Goal: Transaction & Acquisition: Book appointment/travel/reservation

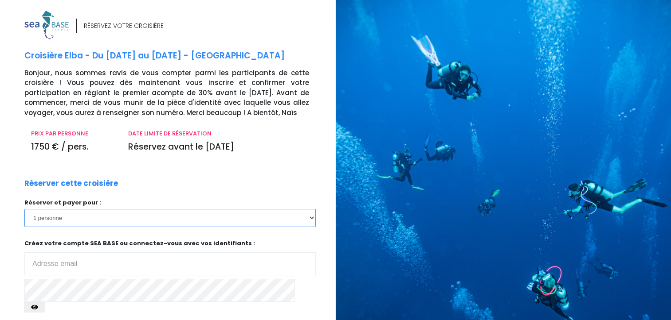
click at [312, 219] on select "1 personne 2 personnes 3 personnes 4 personnes 5 personnes 6 personnes 7 person…" at bounding box center [169, 218] width 291 height 18
click at [24, 209] on select "1 personne 2 personnes 3 personnes 4 personnes 5 personnes 6 personnes 7 person…" at bounding box center [169, 218] width 291 height 18
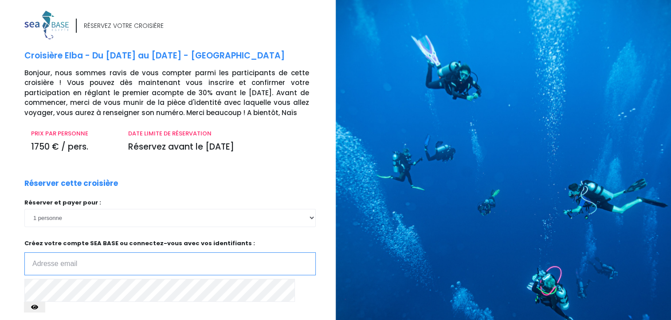
click at [121, 260] on input "email" at bounding box center [169, 264] width 291 height 23
type input "florence.bovin@orange.com"
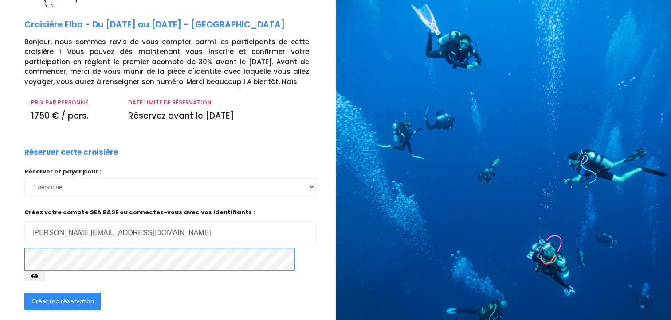
scroll to position [44, 0]
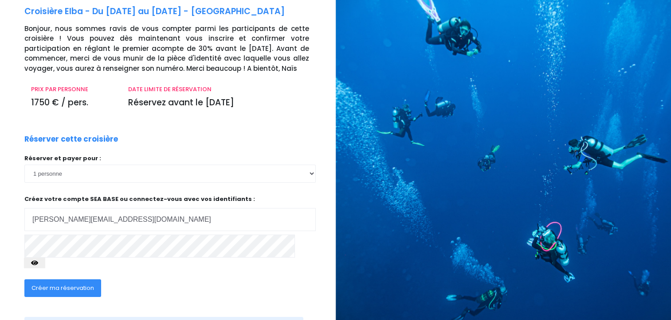
click at [67, 284] on span "Créer ma réservation" at bounding box center [62, 288] width 62 height 8
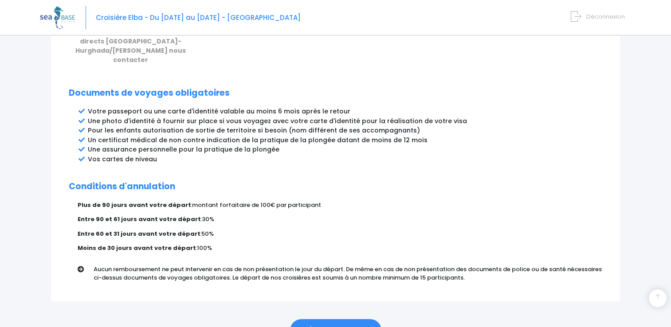
scroll to position [474, 0]
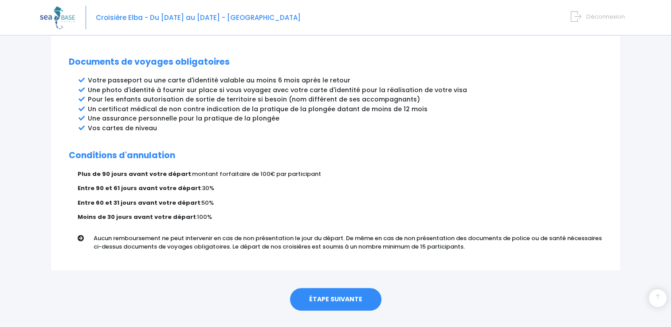
click at [326, 288] on link "ÉTAPE SUIVANTE" at bounding box center [335, 299] width 91 height 23
click at [324, 288] on link "ÉTAPE SUIVANTE" at bounding box center [335, 299] width 91 height 23
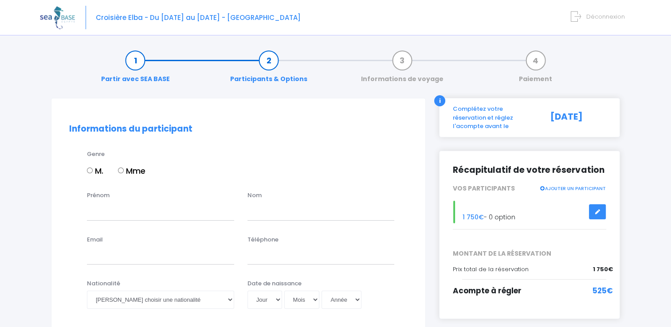
click at [115, 168] on div "M. Mme" at bounding box center [247, 172] width 320 height 15
click at [120, 168] on input "Mme" at bounding box center [121, 171] width 6 height 6
radio input "true"
click at [106, 215] on input "Prénom" at bounding box center [160, 212] width 147 height 18
type input "Florence"
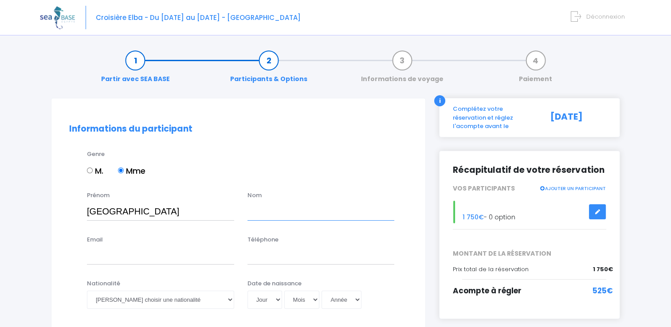
click at [274, 207] on input "text" at bounding box center [320, 212] width 147 height 18
type input "BOVIN"
click at [133, 256] on input "Email" at bounding box center [160, 256] width 147 height 18
type input "florence.bovin@orange.com"
click at [275, 250] on input "Téléphone" at bounding box center [320, 256] width 147 height 18
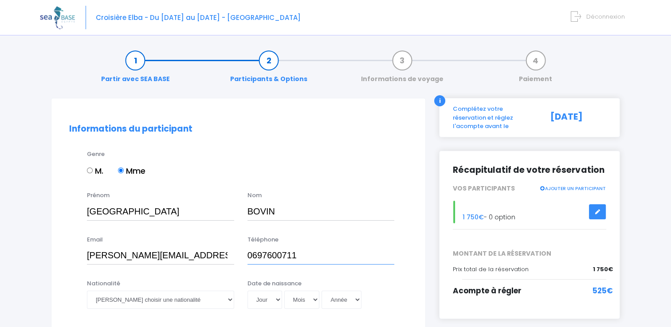
type input "0697600711"
click at [228, 304] on select "Veuillez choisir une nationalité Afghane Albanaise Algerienne Allemande America…" at bounding box center [160, 300] width 147 height 18
select select "Française"
click at [87, 291] on select "Veuillez choisir une nationalité Afghane Albanaise Algerienne Allemande America…" at bounding box center [160, 300] width 147 height 18
click at [276, 300] on select "Jour 01 02 03 04 05 06 07 08 09 10 11 12 13 14 15 16 17 18 19 20 21 22 23 24 25…" at bounding box center [264, 300] width 35 height 18
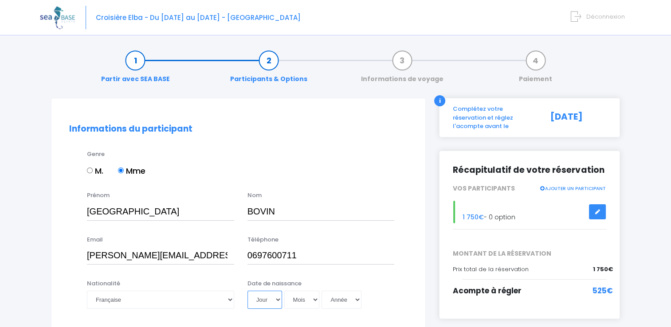
select select "06"
click at [247, 291] on select "Jour 01 02 03 04 05 06 07 08 09 10 11 12 13 14 15 16 17 18 19 20 21 22 23 24 25…" at bounding box center [264, 300] width 35 height 18
click at [314, 302] on select "Mois 01 02 03 04 05 06 07 08 09 10 11 12" at bounding box center [301, 300] width 35 height 18
select select "03"
click at [284, 291] on select "Mois 01 02 03 04 05 06 07 08 09 10 11 12" at bounding box center [301, 300] width 35 height 18
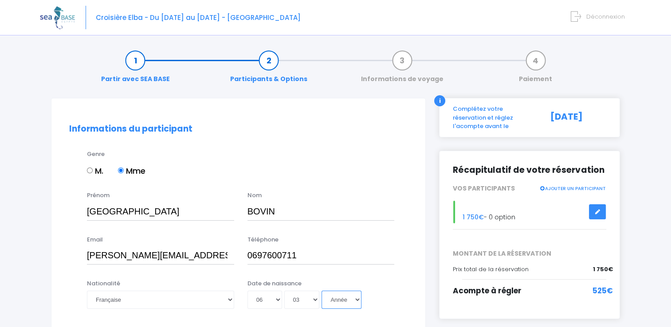
click at [353, 303] on select "Année 2045 2044 2043 2042 2041 2040 2039 2038 2037 2036 2035 2034 2033 2032 203…" at bounding box center [341, 300] width 40 height 18
select select "1970"
click at [321, 291] on select "Année 2045 2044 2043 2042 2041 2040 2039 2038 2037 2036 2035 2034 2033 2032 203…" at bounding box center [341, 300] width 40 height 18
type input "1970-03-06"
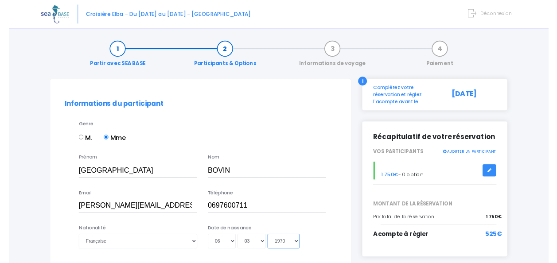
scroll to position [133, 0]
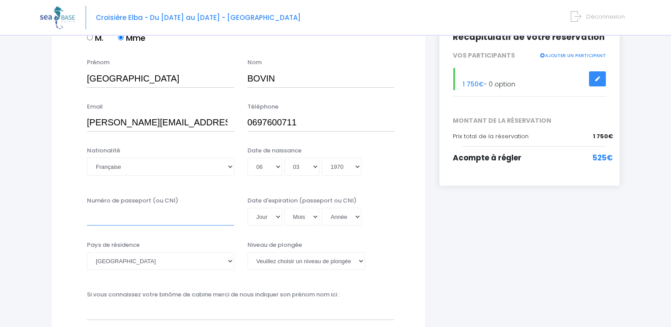
click at [167, 216] on input "Numéro de passeport (ou CNI)" at bounding box center [160, 217] width 147 height 18
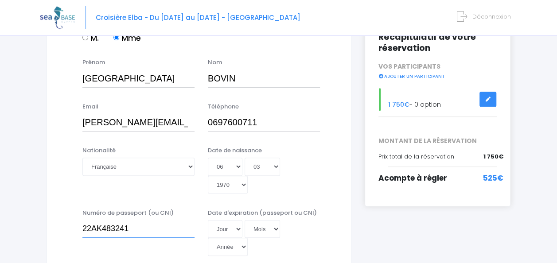
type input "22AK483241"
click at [237, 228] on select "Jour 01 02 03 04 05 06 07 08 09 10 11 12 13 14 15 16 17 18 19 20 21 22 23 24 25…" at bounding box center [225, 229] width 35 height 18
select select "01"
click at [208, 220] on select "Jour 01 02 03 04 05 06 07 08 09 10 11 12 13 14 15 16 17 18 19 20 21 22 23 24 25…" at bounding box center [225, 229] width 35 height 18
click at [273, 227] on select "Mois 01 02 03 04 05 06 07 08 09 10 11 12" at bounding box center [262, 229] width 35 height 18
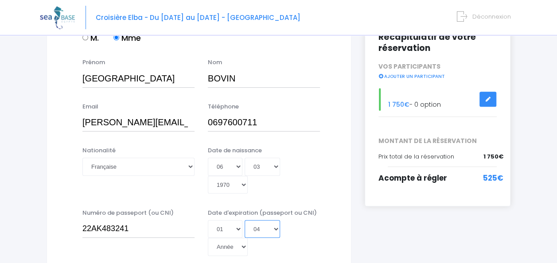
click at [245, 220] on select "Mois 01 02 03 04 05 06 07 08 09 10 11 12" at bounding box center [262, 229] width 35 height 18
click at [278, 230] on select "Mois 01 02 03 04 05 06 07 08 09 10 11 12" at bounding box center [262, 229] width 35 height 18
select select "03"
click at [245, 220] on select "Mois 01 02 03 04 05 06 07 08 09 10 11 12" at bounding box center [262, 229] width 35 height 18
click at [244, 246] on select "Année 2045 2044 2043 2042 2041 2040 2039 2038 2037 2036 2035 2034 2033 2032 203…" at bounding box center [228, 247] width 40 height 18
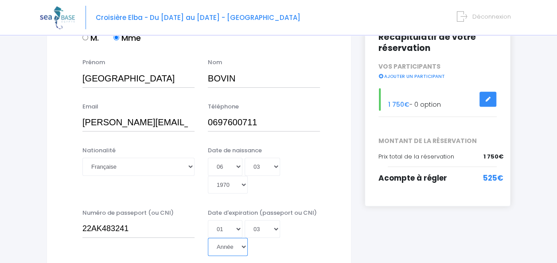
select select "2032"
click at [208, 238] on select "Année 2045 2044 2043 2042 2041 2040 2039 2038 2037 2036 2035 2034 2033 2032 203…" at bounding box center [228, 247] width 40 height 18
type input "2032-03-01"
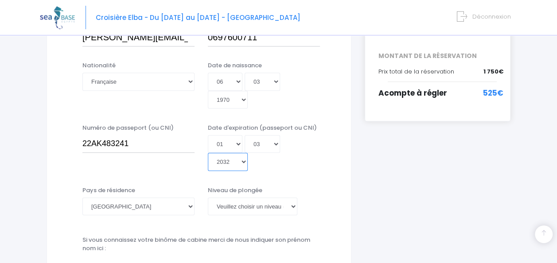
scroll to position [266, 0]
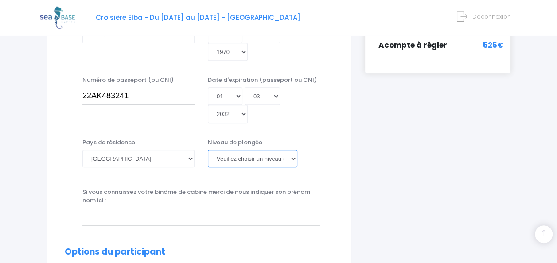
click at [293, 158] on select "Veuillez choisir un niveau de plongée Non plongeur Junior OW diver Adventure OW…" at bounding box center [253, 159] width 90 height 18
select select "N4"
click at [208, 150] on select "Veuillez choisir un niveau de plongée Non plongeur Junior OW diver Adventure OW…" at bounding box center [253, 159] width 90 height 18
click at [295, 158] on select "Veuillez choisir un niveau de plongée Non plongeur Junior OW diver Adventure OW…" at bounding box center [253, 159] width 90 height 18
click at [214, 203] on label "Si vous connaissez votre binôme de cabine merci de nous indiquer son prénom nom…" at bounding box center [201, 196] width 238 height 17
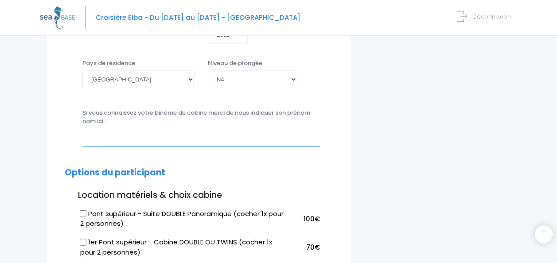
scroll to position [0, 0]
click at [171, 137] on input "text" at bounding box center [201, 138] width 238 height 18
type input "j"
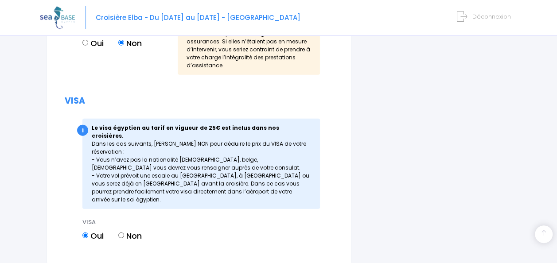
scroll to position [1187, 0]
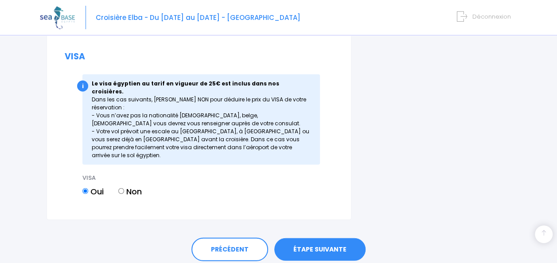
type input "Jean Marc BOVIN"
click at [300, 238] on link "ÉTAPE SUIVANTE" at bounding box center [319, 249] width 91 height 23
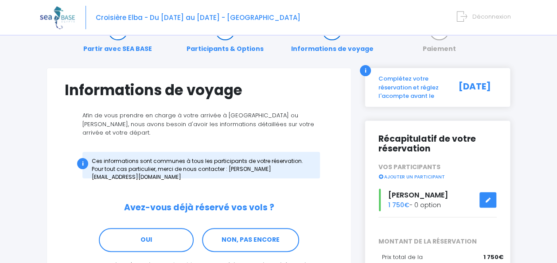
scroll to position [44, 0]
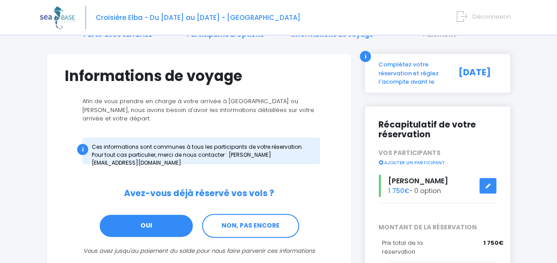
click at [172, 222] on link "OUI" at bounding box center [146, 226] width 95 height 24
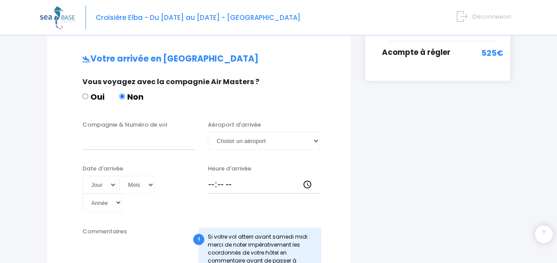
scroll to position [267, 0]
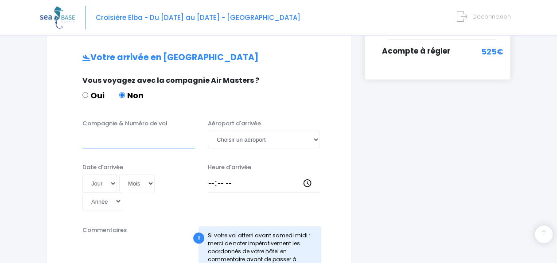
click at [144, 131] on input "Compagnie & Numéro de vol" at bounding box center [138, 140] width 112 height 18
type input "easy Jet"
click at [318, 132] on select "Choisir un aéroport Hurghada Marsa Alam" at bounding box center [264, 140] width 112 height 18
select select "Hurghada"
click at [208, 131] on select "Choisir un aéroport Hurghada Marsa Alam" at bounding box center [264, 140] width 112 height 18
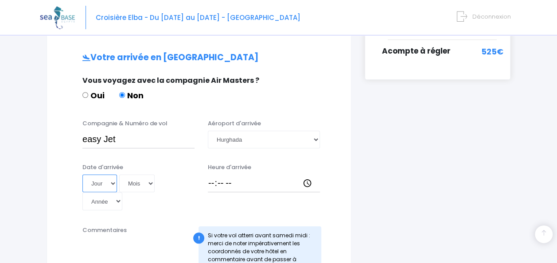
click at [111, 177] on select "Jour 01 02 03 04 05 06 07 08 09 10 11 12 13 14 15 16 17 18 19 20 21 22 23 24 25…" at bounding box center [99, 184] width 35 height 18
select select "16"
click at [82, 175] on select "Jour 01 02 03 04 05 06 07 08 09 10 11 12 13 14 15 16 17 18 19 20 21 22 23 24 25…" at bounding box center [99, 184] width 35 height 18
click at [152, 175] on select "Mois 01 02 03 04 05 06 07 08 09 10 11 12" at bounding box center [136, 184] width 35 height 18
select select "05"
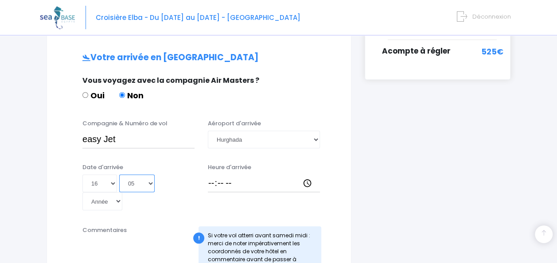
click at [119, 175] on select "Mois 01 02 03 04 05 06 07 08 09 10 11 12" at bounding box center [136, 184] width 35 height 18
click at [119, 192] on select "Année 2045 2044 2043 2042 2041 2040 2039 2038 2037 2036 2035 2034 2033 2032 203…" at bounding box center [102, 201] width 40 height 18
select select "2026"
click at [82, 192] on select "Année 2045 2044 2043 2042 2041 2040 2039 2038 2037 2036 2035 2034 2033 2032 203…" at bounding box center [102, 201] width 40 height 18
type input "2026-05-16"
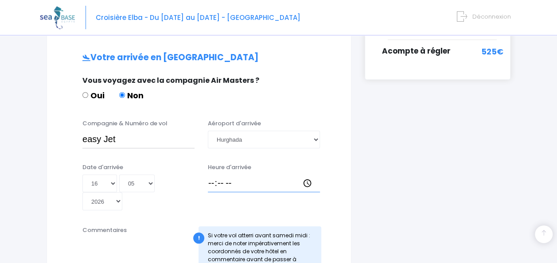
click at [258, 177] on input "Heure d'arrivée" at bounding box center [264, 184] width 112 height 18
type input "11:50"
click at [145, 133] on input "easy Jet" at bounding box center [138, 140] width 112 height 18
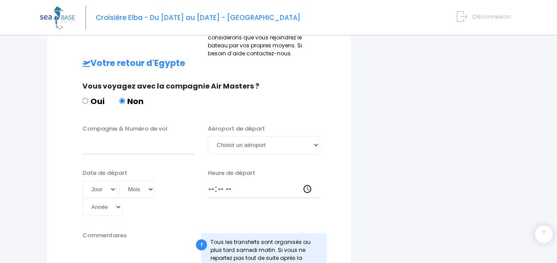
scroll to position [533, 0]
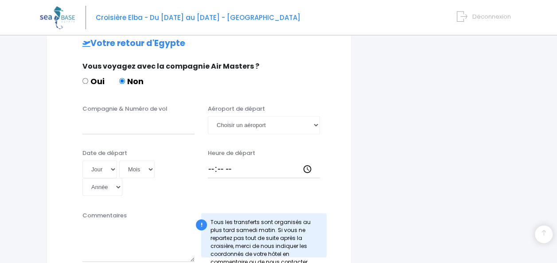
type input "easy Jet EJU4657"
click at [149, 116] on input "Compagnie & Numéro de vol" at bounding box center [138, 125] width 112 height 18
type input "EASYJET EJU4658"
click at [316, 116] on select "Choisir un aéroport Hurghada Marsa Alam" at bounding box center [264, 125] width 112 height 18
select select "Hurghada"
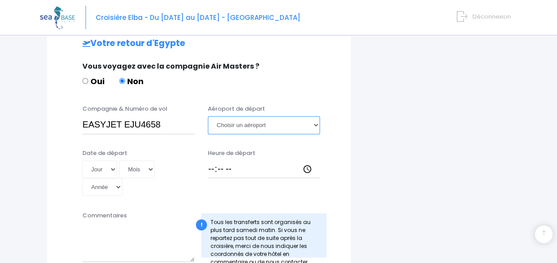
click at [208, 116] on select "Choisir un aéroport Hurghada Marsa Alam" at bounding box center [264, 125] width 112 height 18
click at [105, 160] on select "Jour 01 02 03 04 05 06 07 08 09 10 11 12 13 14 15 16 17 18 19 20 21 22 23 24 25…" at bounding box center [99, 169] width 35 height 18
select select "23"
click at [82, 160] on select "Jour 01 02 03 04 05 06 07 08 09 10 11 12 13 14 15 16 17 18 19 20 21 22 23 24 25…" at bounding box center [99, 169] width 35 height 18
click at [147, 160] on select "Mois 01 02 03 04 05 06 07 08 09 10 11 12" at bounding box center [136, 169] width 35 height 18
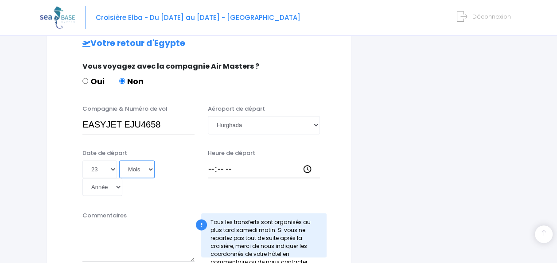
select select "05"
click at [119, 160] on select "Mois 01 02 03 04 05 06 07 08 09 10 11 12" at bounding box center [136, 169] width 35 height 18
click at [121, 178] on select "Année 2045 2044 2043 2042 2041 2040 2039 2038 2037 2036 2035 2034 2033 2032 203…" at bounding box center [102, 187] width 40 height 18
select select "2026"
click at [82, 178] on select "Année 2045 2044 2043 2042 2041 2040 2039 2038 2037 2036 2035 2034 2033 2032 203…" at bounding box center [102, 187] width 40 height 18
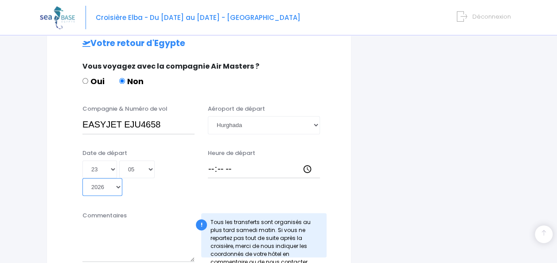
type input "2026-05-23"
click at [221, 160] on input "Heure de départ" at bounding box center [264, 169] width 112 height 18
click at [212, 161] on input "Heure de départ" at bounding box center [264, 169] width 112 height 18
type input "18:50"
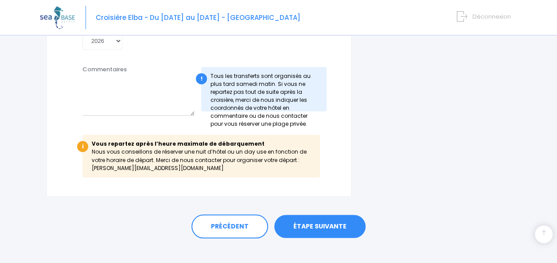
scroll to position [680, 0]
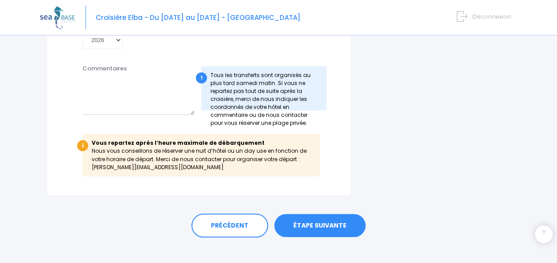
click at [335, 219] on link "ÉTAPE SUIVANTE" at bounding box center [319, 225] width 91 height 23
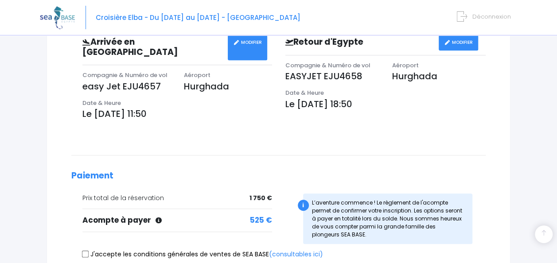
scroll to position [355, 0]
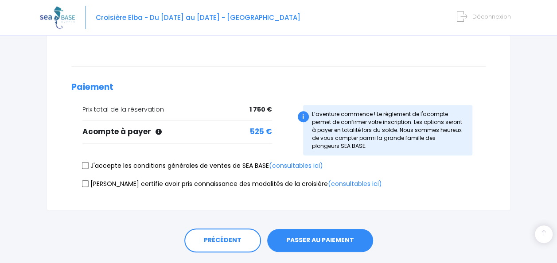
click at [85, 162] on input "J'accepte les conditions générales de ventes de SEA BASE (consultables ici)" at bounding box center [85, 165] width 7 height 7
checkbox input "true"
click at [83, 180] on input "[PERSON_NAME] certifie avoir pris connaissance des modalités de la croisière (c…" at bounding box center [85, 183] width 7 height 7
checkbox input "true"
click at [338, 231] on button "PASSER AU PAIEMENT" at bounding box center [320, 240] width 106 height 23
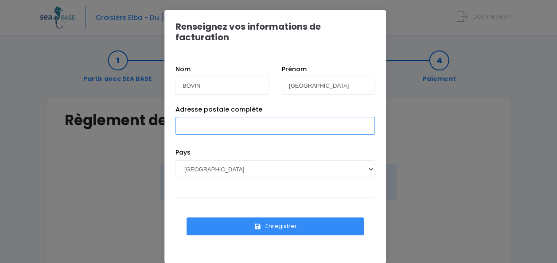
click at [265, 119] on input "Adresse postale complète" at bounding box center [275, 126] width 199 height 18
type input "APT [GEOGRAPHIC_DATA][STREET_ADDRESS]"
click at [241, 218] on button "Enregistrer" at bounding box center [275, 227] width 177 height 18
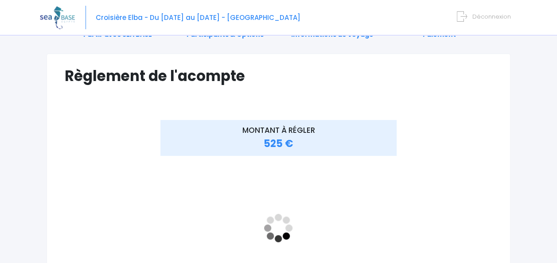
scroll to position [133, 0]
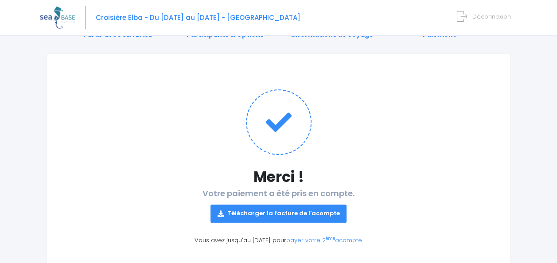
scroll to position [83, 0]
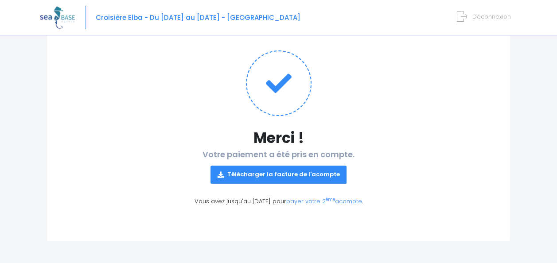
click at [296, 172] on link "Télécharger la facture de l'acompte" at bounding box center [279, 175] width 137 height 18
click at [486, 19] on span "Déconnexion" at bounding box center [492, 16] width 39 height 8
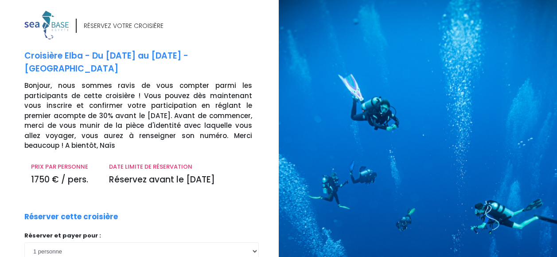
scroll to position [156, 0]
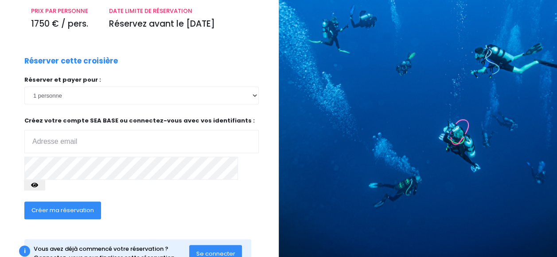
click at [219, 249] on span "Se connecter" at bounding box center [215, 253] width 39 height 8
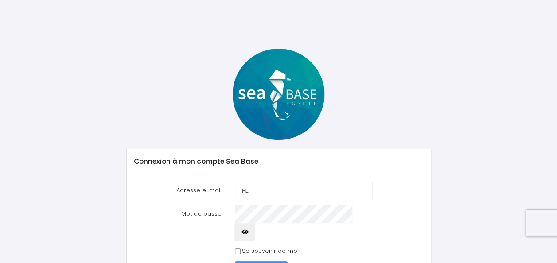
type input "F"
type input "[PERSON_NAME][EMAIL_ADDRESS][DOMAIN_NAME]"
click at [237, 249] on input "Se souvenir de moi" at bounding box center [238, 252] width 6 height 6
checkbox input "true"
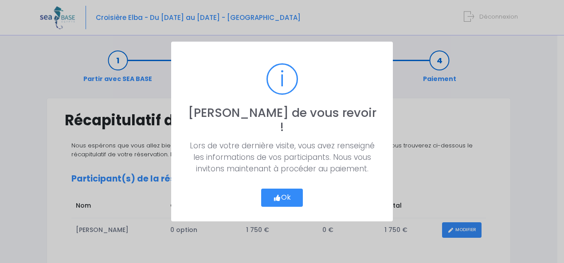
click at [283, 191] on button "Ok" at bounding box center [282, 198] width 42 height 19
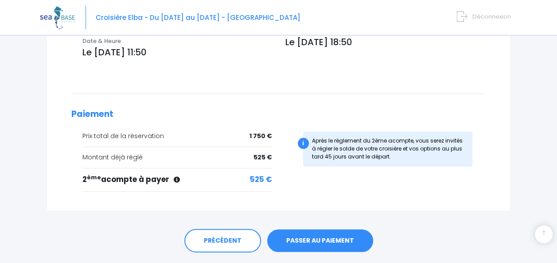
scroll to position [349, 0]
